Goal: Task Accomplishment & Management: Use online tool/utility

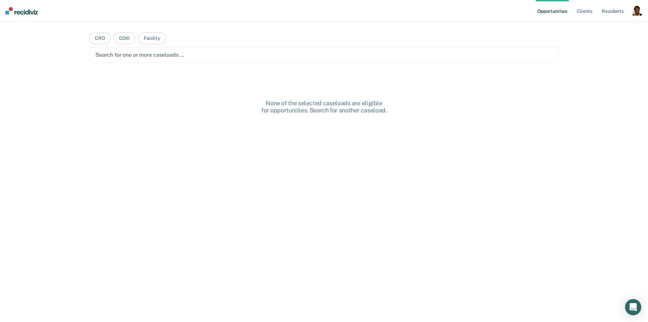
click at [639, 20] on div "Opportunities Client s Resident s Profile How it works Log Out" at bounding box center [589, 11] width 107 height 22
click at [638, 9] on div "button" at bounding box center [637, 10] width 11 height 11
click at [611, 26] on link "Profile" at bounding box center [610, 28] width 54 height 6
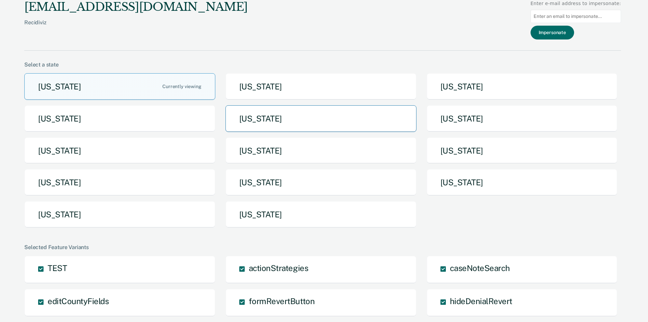
click at [335, 115] on button "Iowa" at bounding box center [321, 118] width 191 height 27
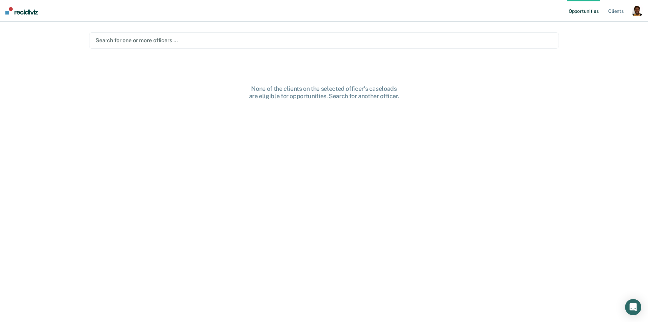
click at [205, 40] on div at bounding box center [324, 40] width 457 height 8
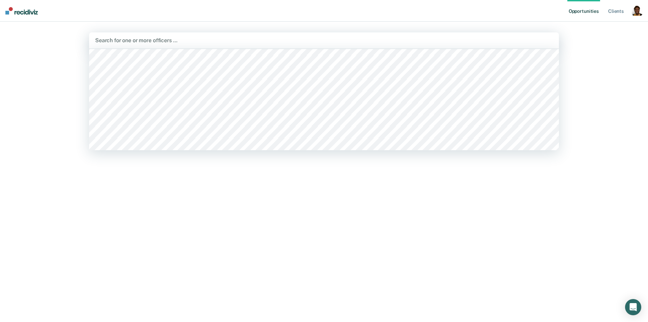
scroll to position [982, 0]
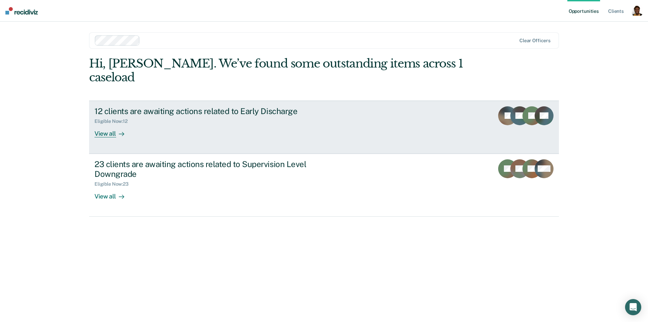
click at [106, 124] on div "View all" at bounding box center [114, 130] width 38 height 13
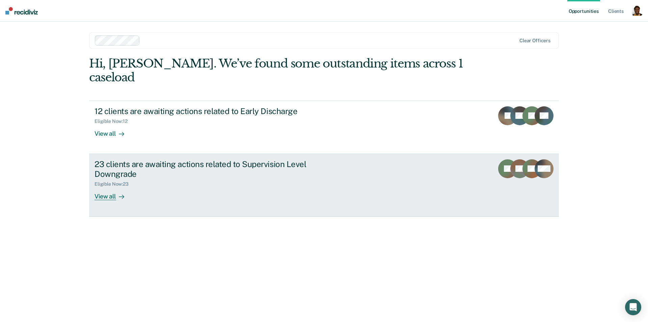
click at [109, 187] on div "View all" at bounding box center [114, 193] width 38 height 13
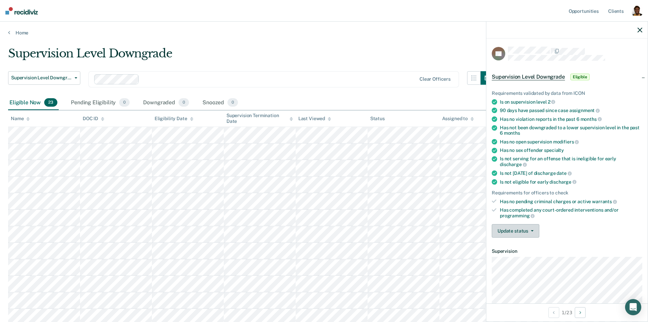
click at [517, 229] on button "Update status" at bounding box center [516, 231] width 48 height 14
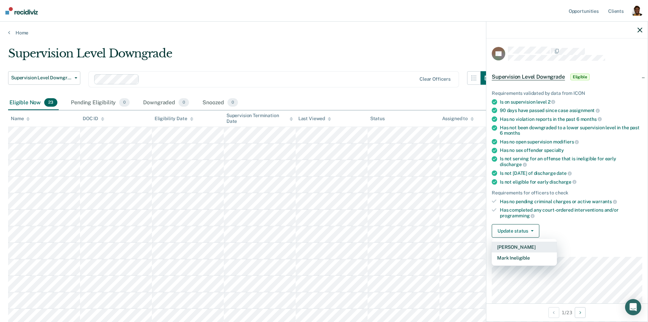
click at [518, 243] on button "Mark Downgraded" at bounding box center [524, 247] width 65 height 11
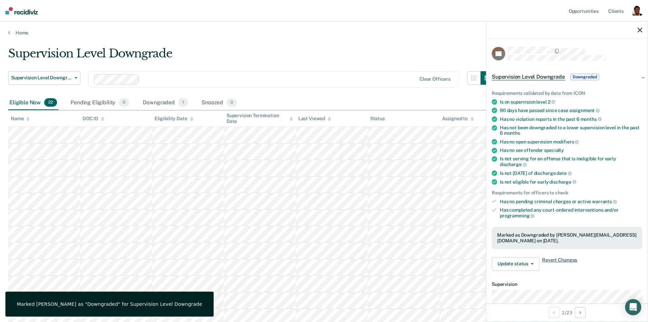
click at [550, 257] on span "Revert Changes" at bounding box center [559, 264] width 35 height 14
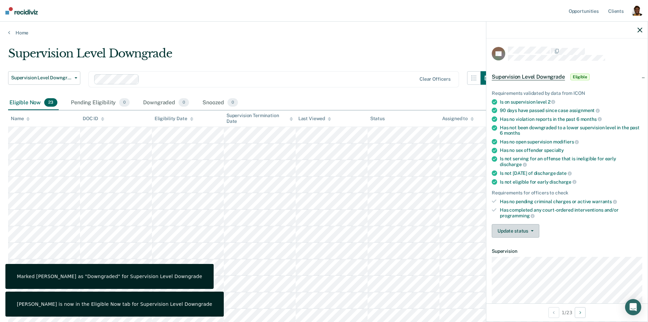
click at [528, 224] on button "Update status" at bounding box center [516, 231] width 48 height 14
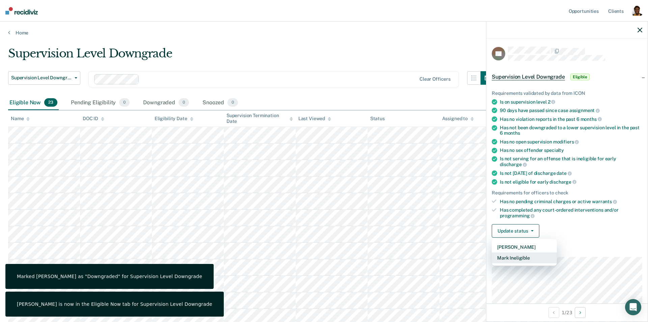
click at [528, 253] on button "Mark Ineligible" at bounding box center [524, 258] width 65 height 11
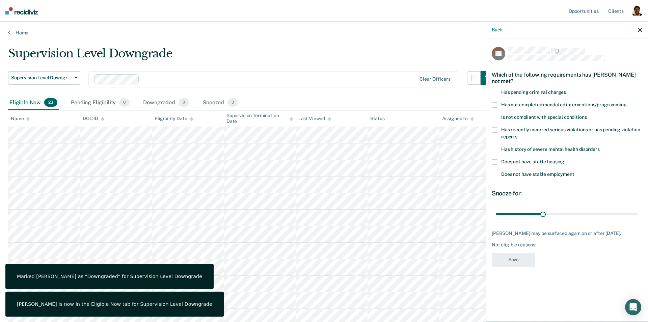
click at [488, 169] on div "KC Which of the following requirements has Katie Campbell not met? Has pending …" at bounding box center [567, 179] width 161 height 282
click at [491, 174] on div "KC Which of the following requirements has Katie Campbell not met? Has pending …" at bounding box center [567, 179] width 161 height 282
click at [492, 173] on span at bounding box center [494, 174] width 5 height 5
click at [575, 172] on input "Does not have stable employment" at bounding box center [575, 172] width 0 height 0
click at [504, 249] on div "KC Which of the following requirements has Katie Campbell not met? Has pending …" at bounding box center [567, 159] width 151 height 224
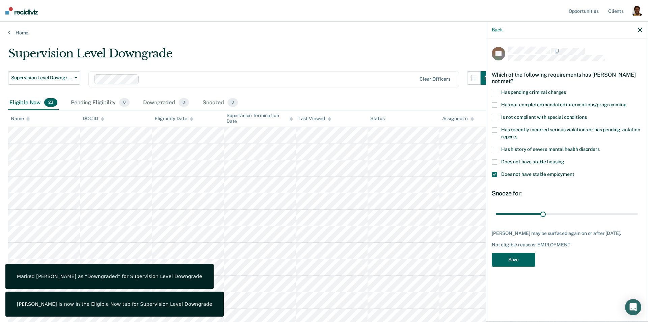
click at [507, 261] on button "Save" at bounding box center [514, 260] width 44 height 14
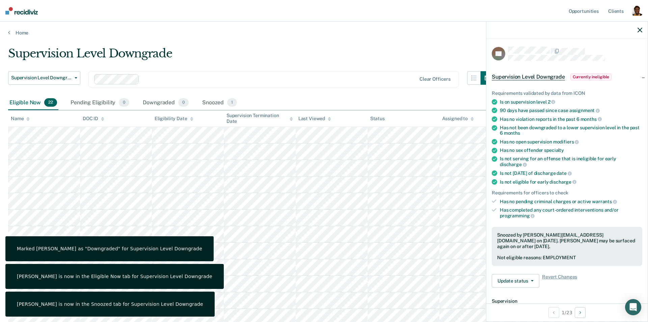
click at [641, 28] on icon "button" at bounding box center [640, 30] width 5 height 5
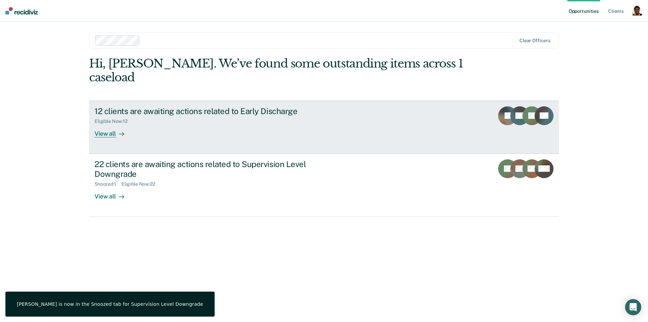
click at [116, 130] on div at bounding box center [120, 134] width 8 height 8
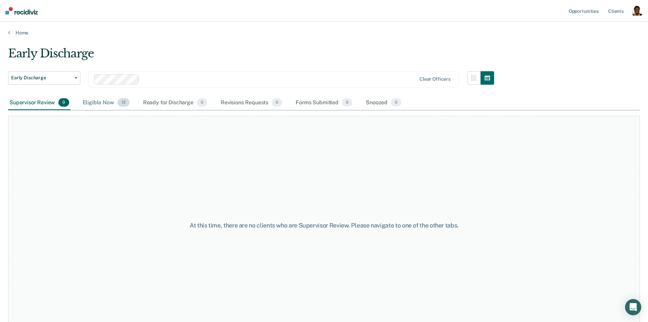
click at [98, 102] on div "Eligible Now 12" at bounding box center [106, 103] width 50 height 15
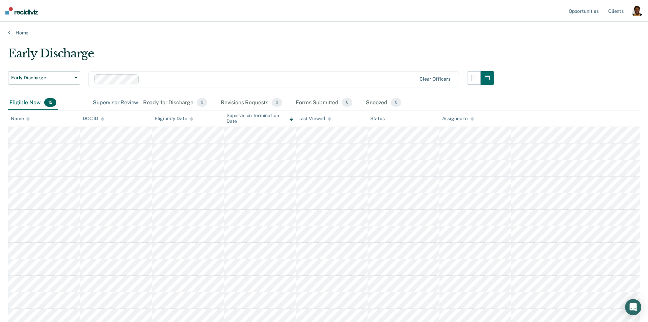
drag, startPoint x: 24, startPoint y: 106, endPoint x: 109, endPoint y: 106, distance: 85.1
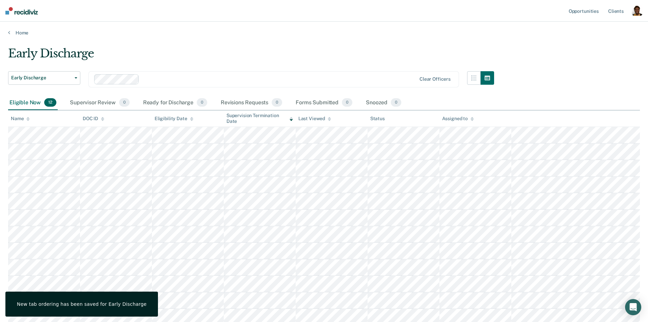
scroll to position [52, 0]
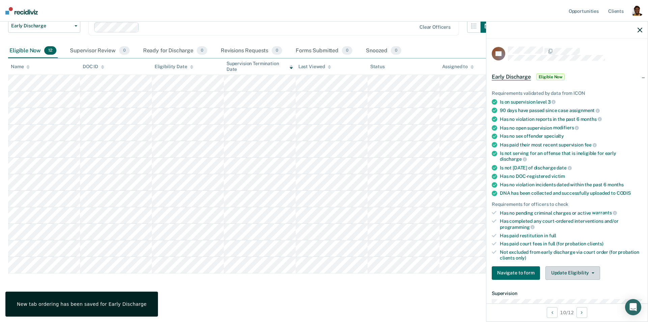
click at [574, 269] on button "Update Eligibility" at bounding box center [573, 273] width 55 height 14
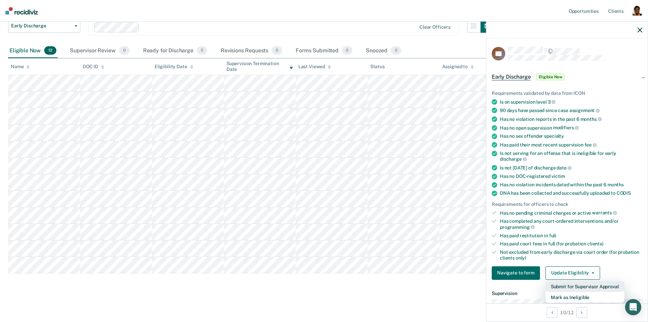
scroll to position [0, 0]
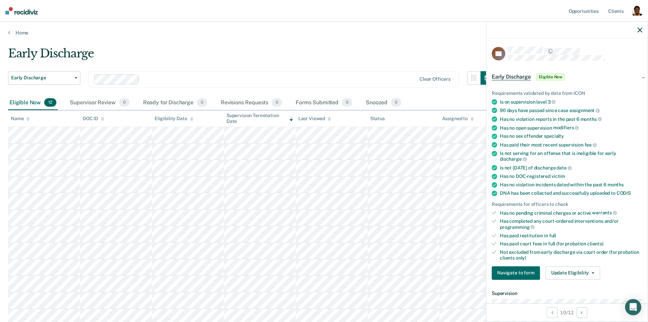
click at [640, 29] on icon "button" at bounding box center [640, 30] width 5 height 5
